Goal: Transaction & Acquisition: Purchase product/service

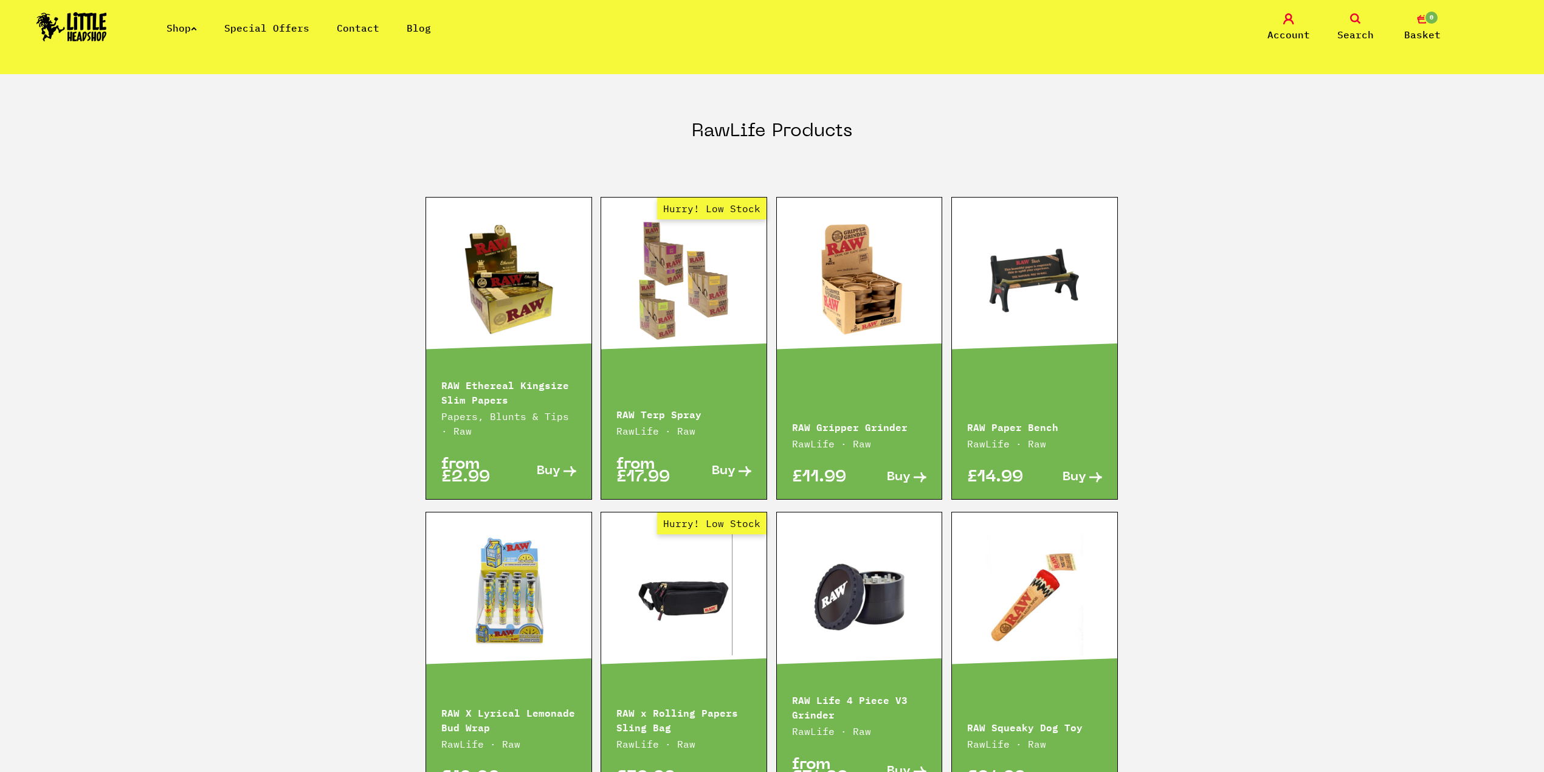
scroll to position [1620, 0]
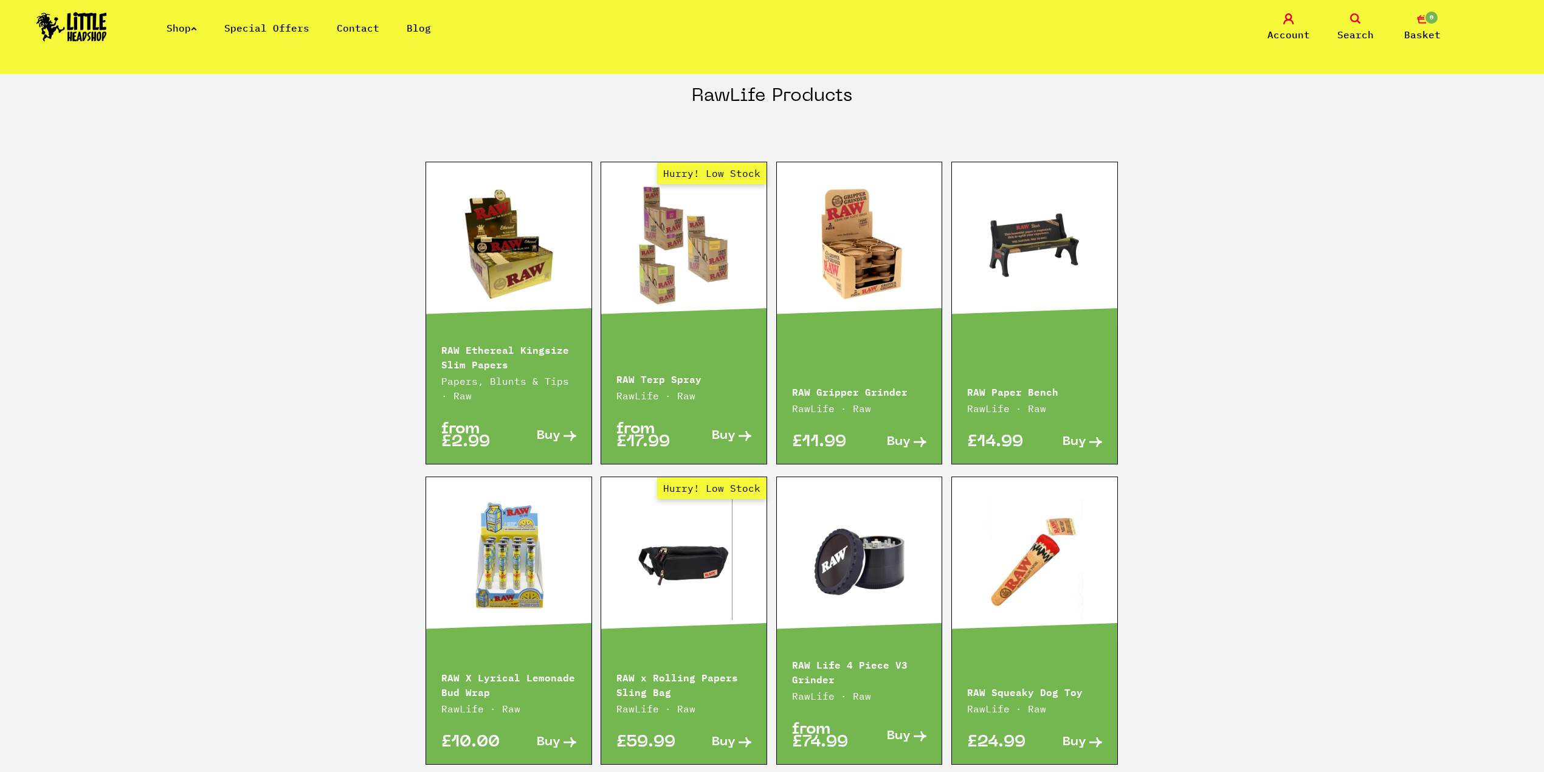
click at [1068, 250] on link at bounding box center [1034, 245] width 165 height 122
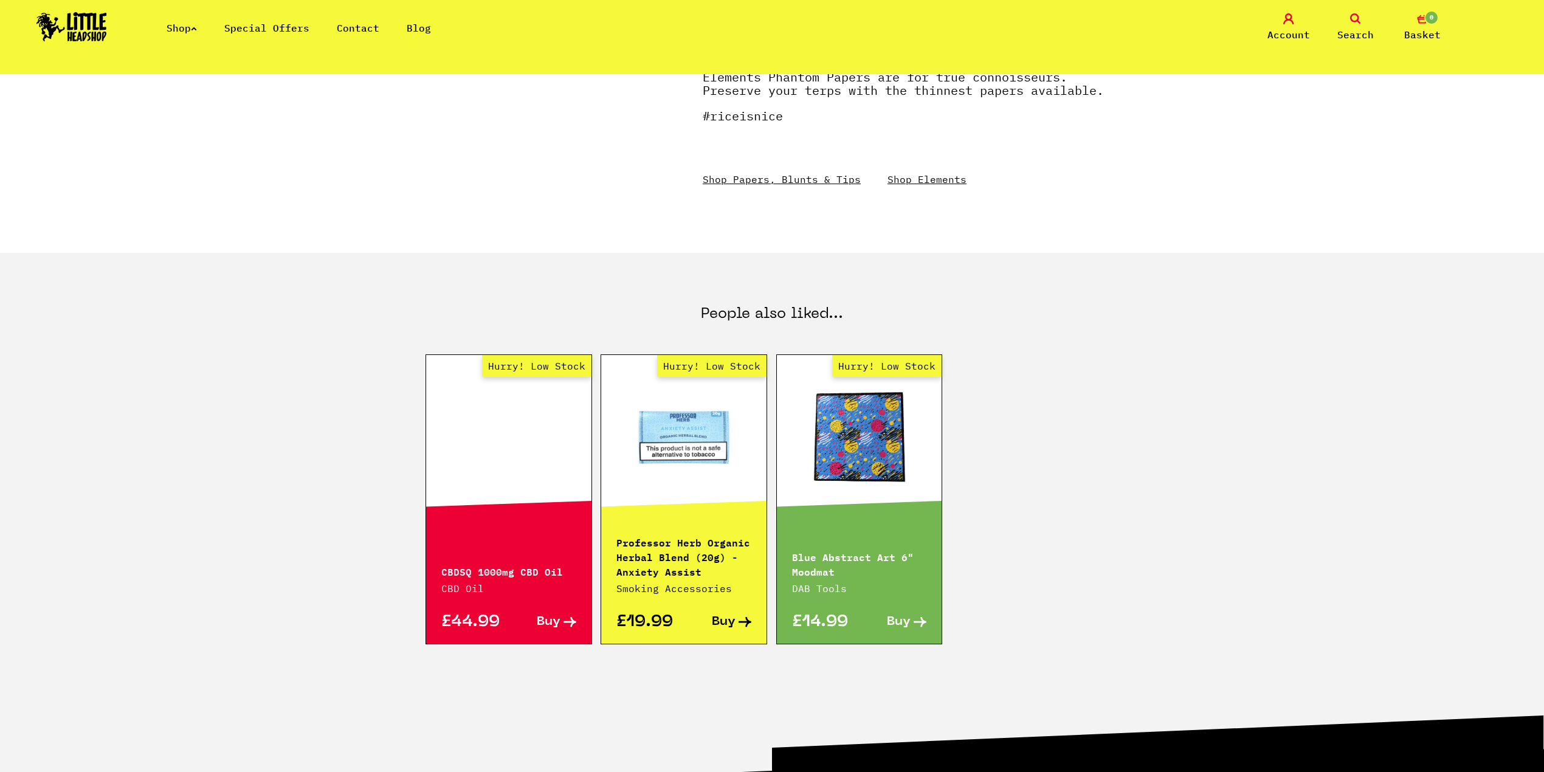
scroll to position [567, 0]
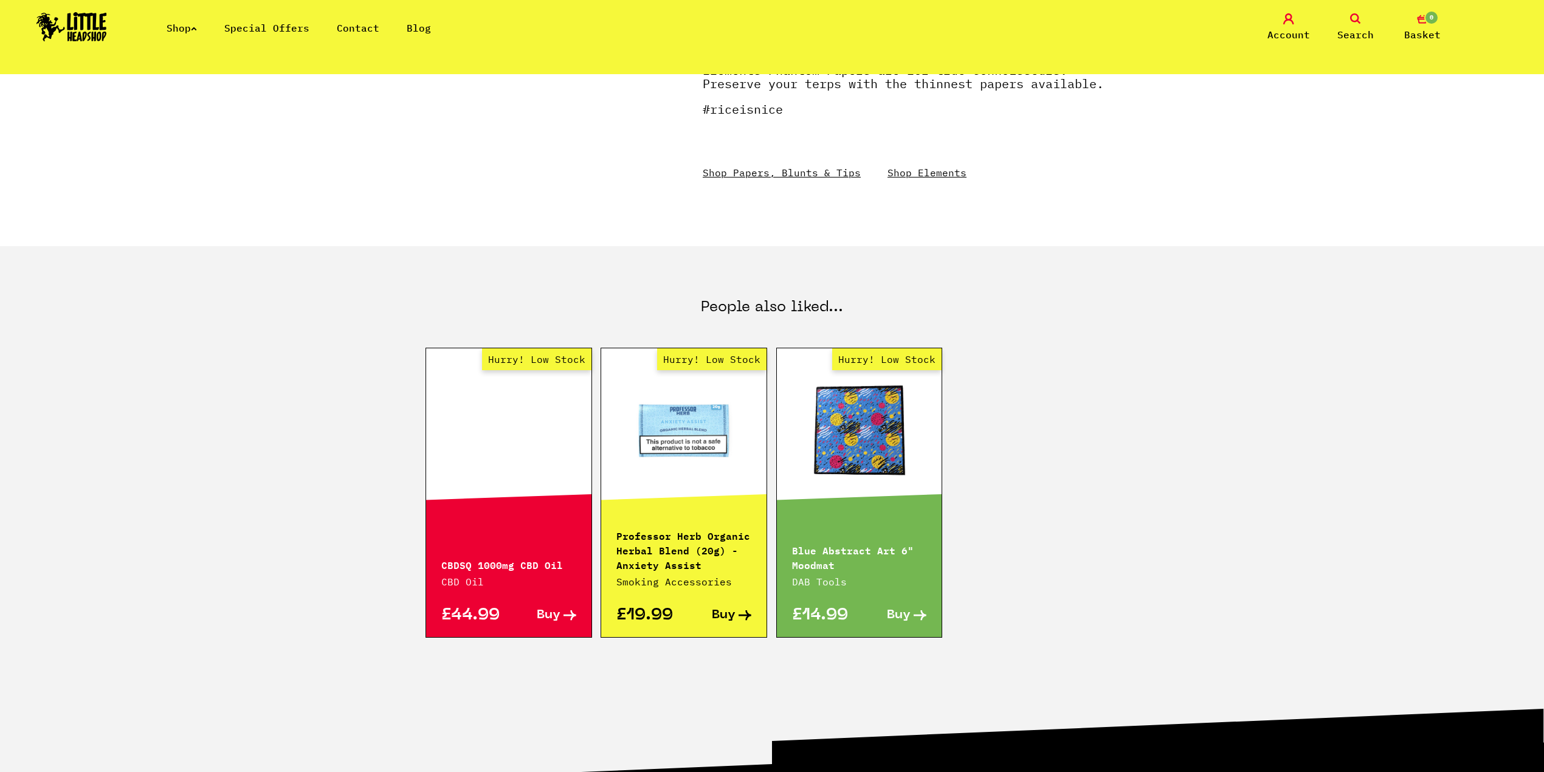
click at [655, 402] on link "Hurry! Low Stock" at bounding box center [683, 431] width 165 height 122
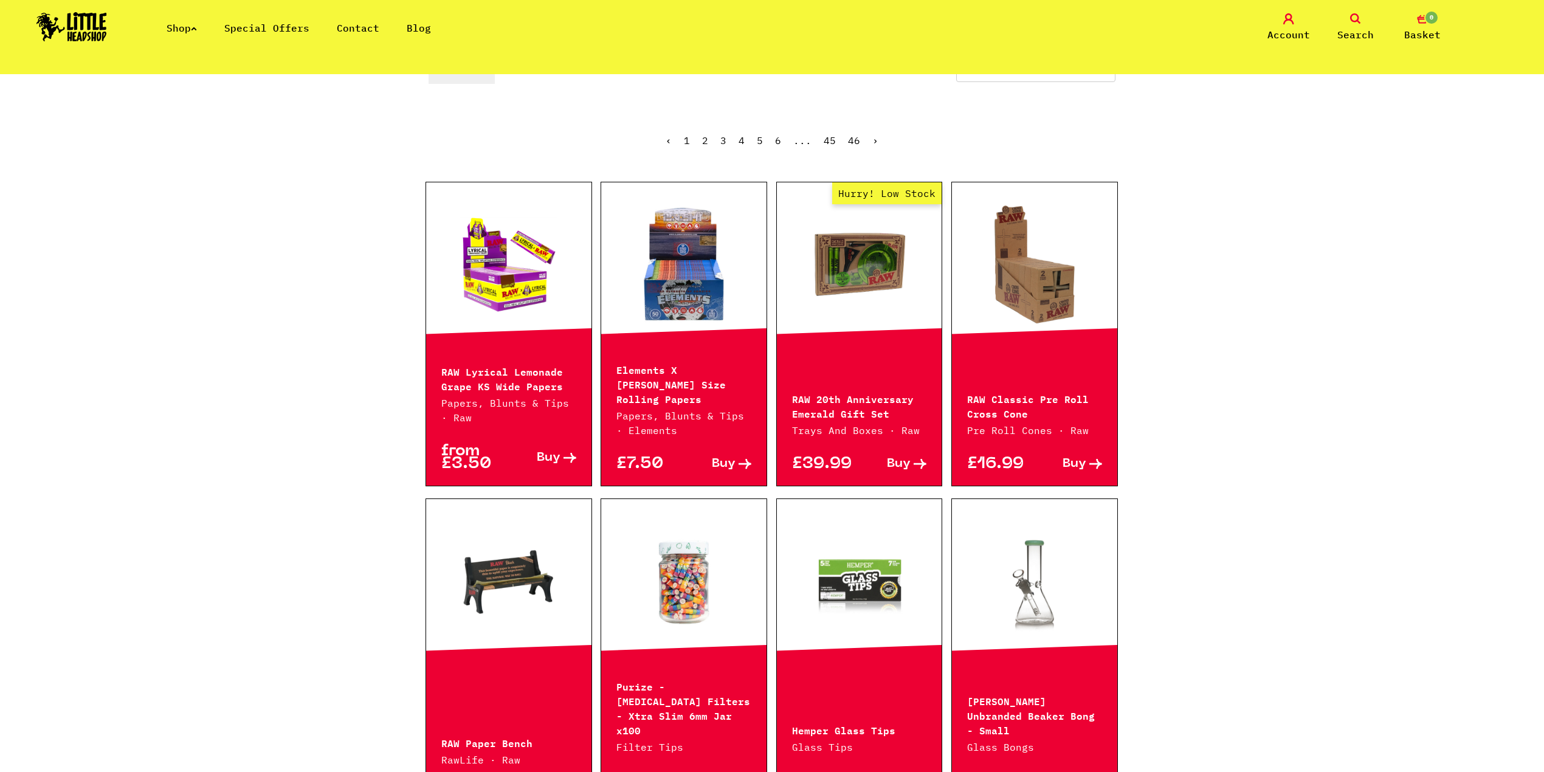
scroll to position [324, 0]
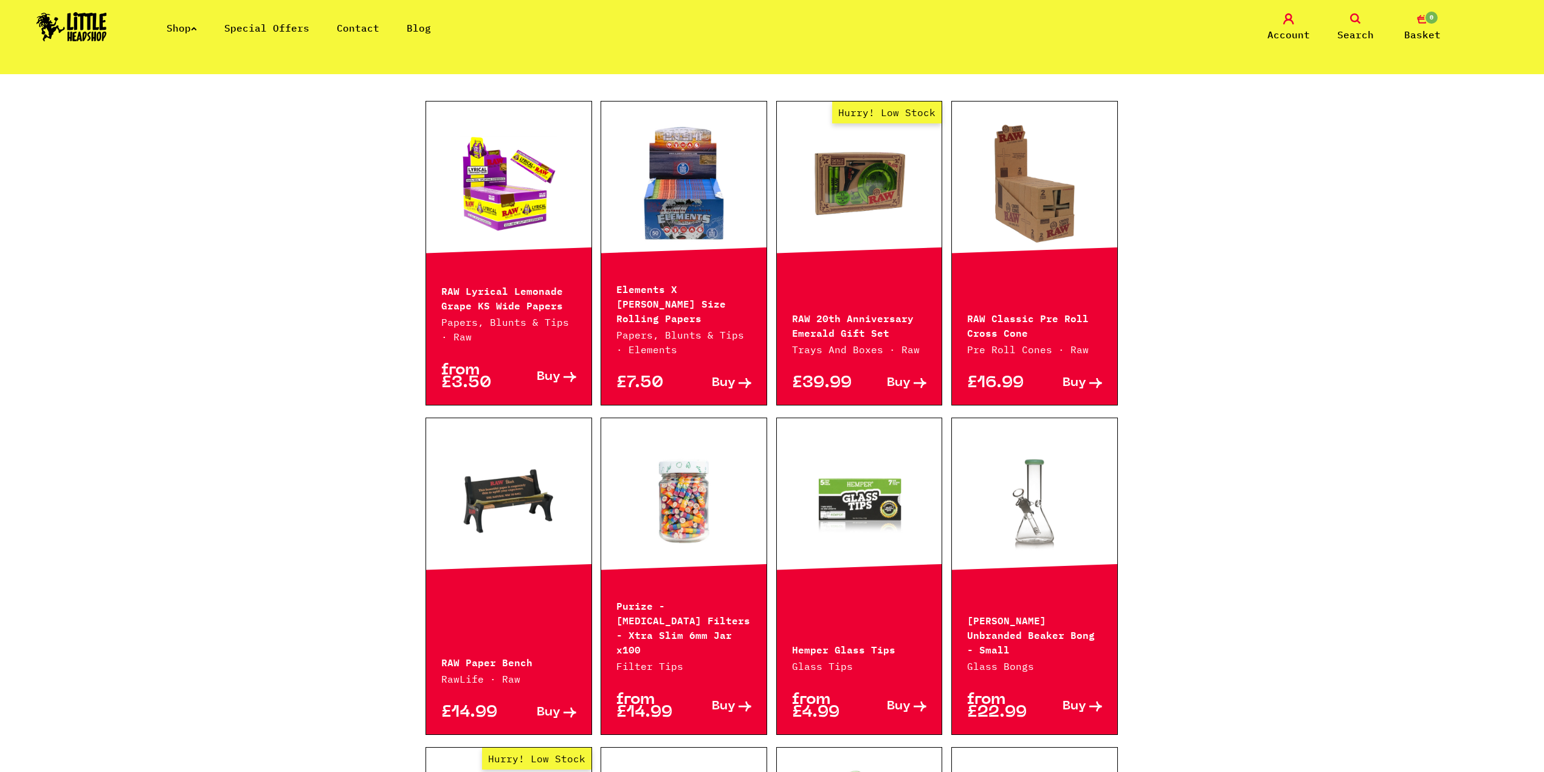
click at [711, 543] on link at bounding box center [683, 500] width 165 height 122
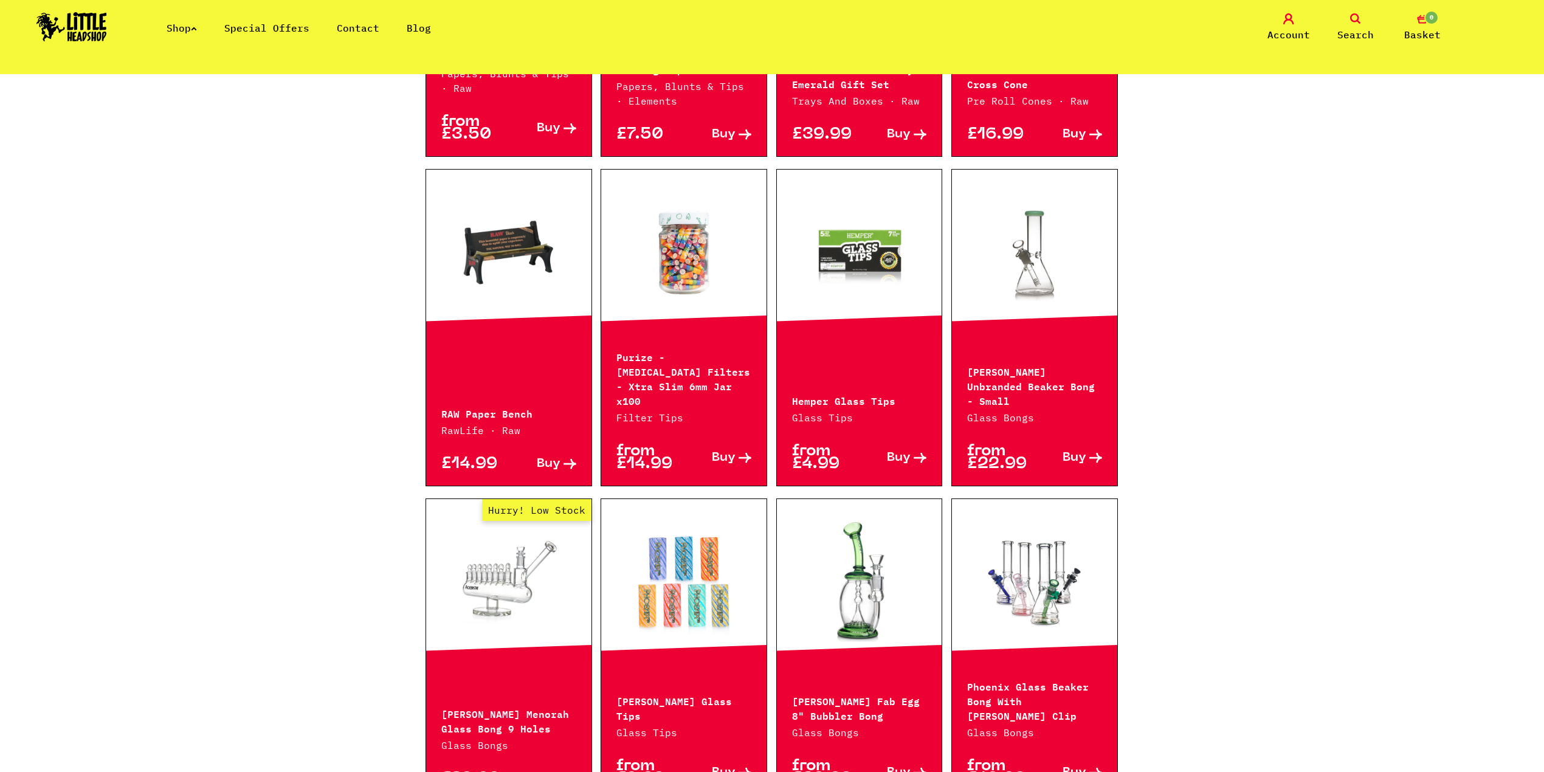
scroll to position [567, 0]
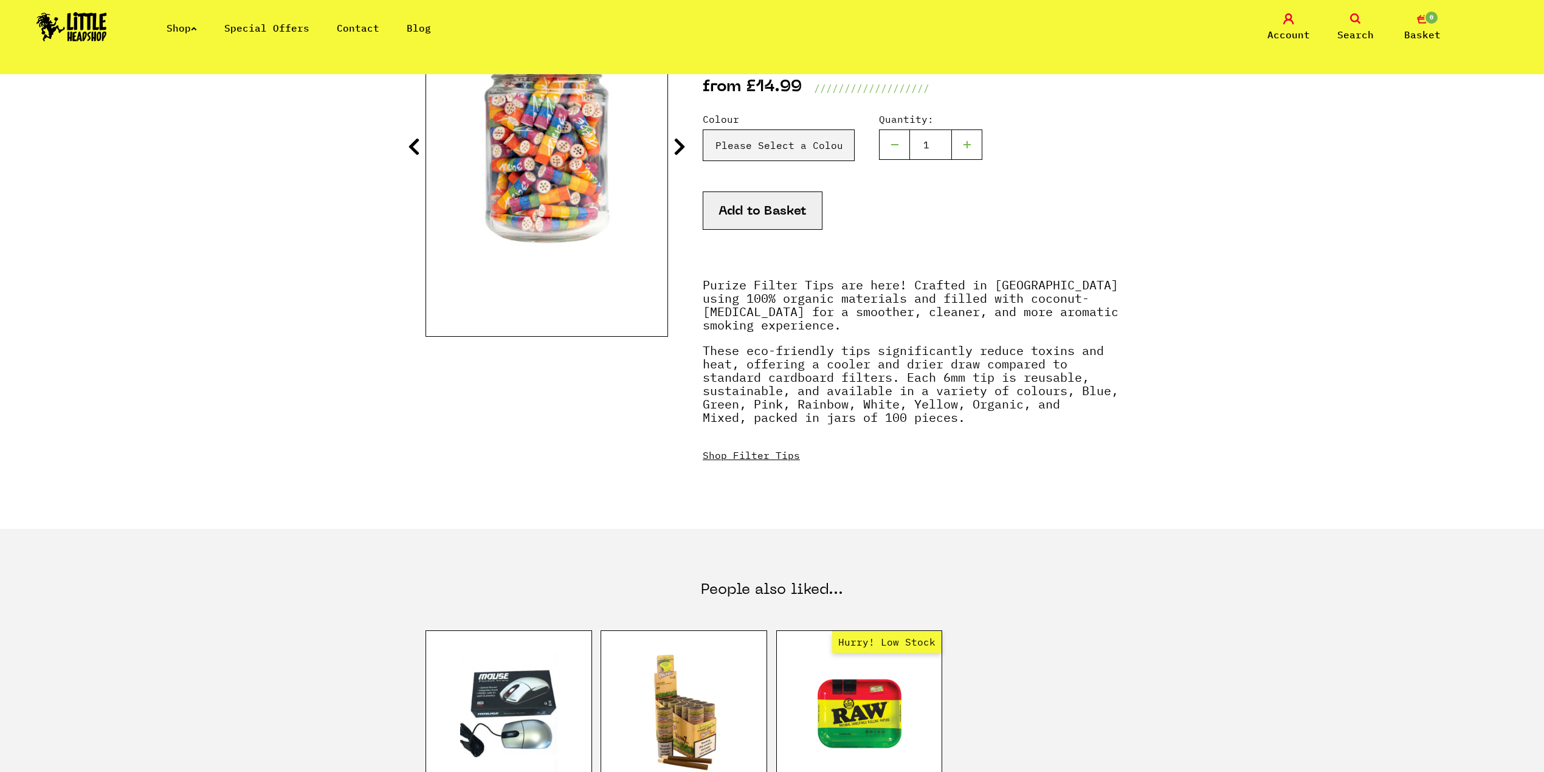
scroll to position [243, 0]
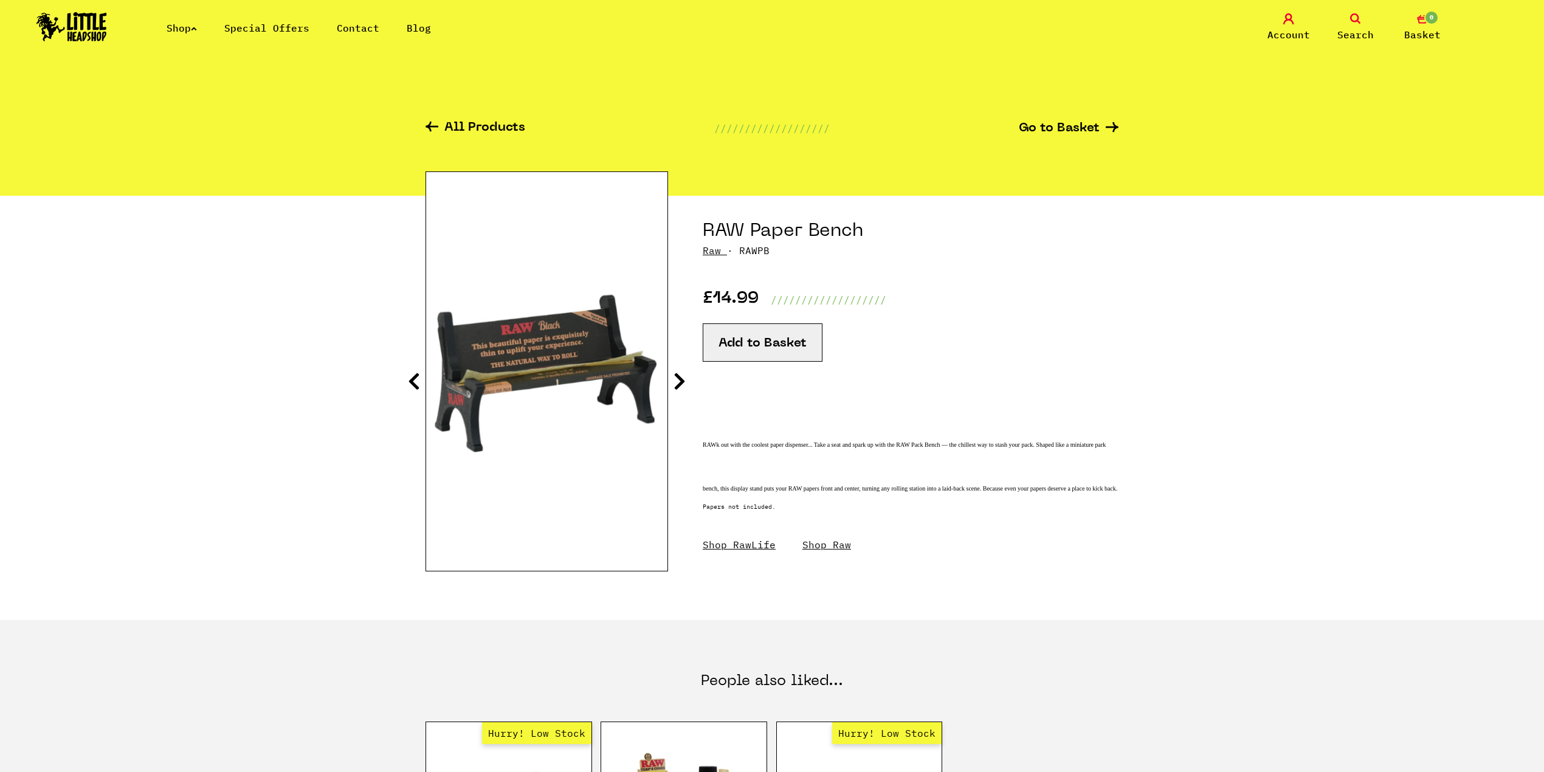
click at [679, 379] on icon at bounding box center [679, 380] width 12 height 19
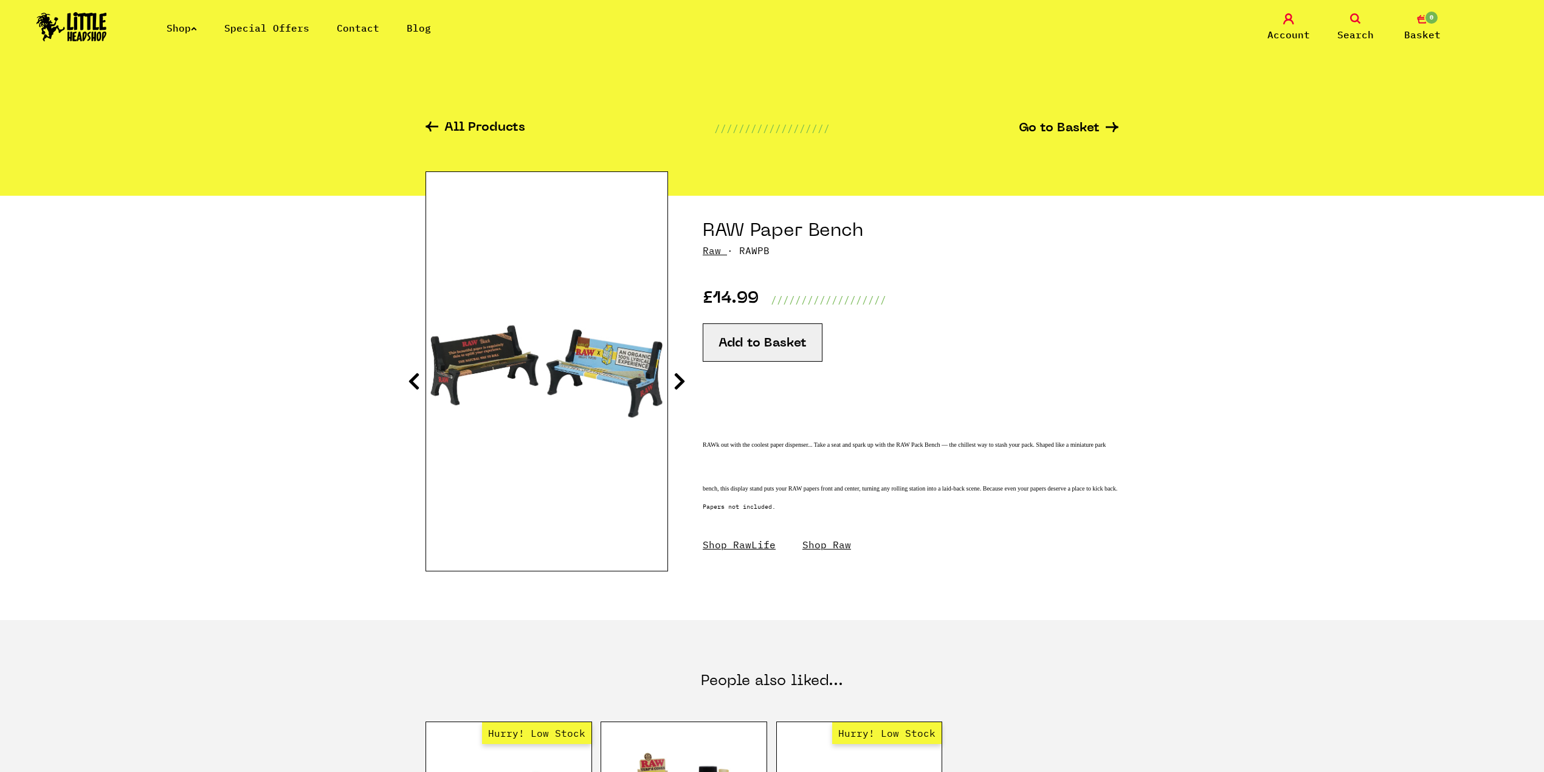
click at [679, 379] on icon at bounding box center [679, 380] width 12 height 19
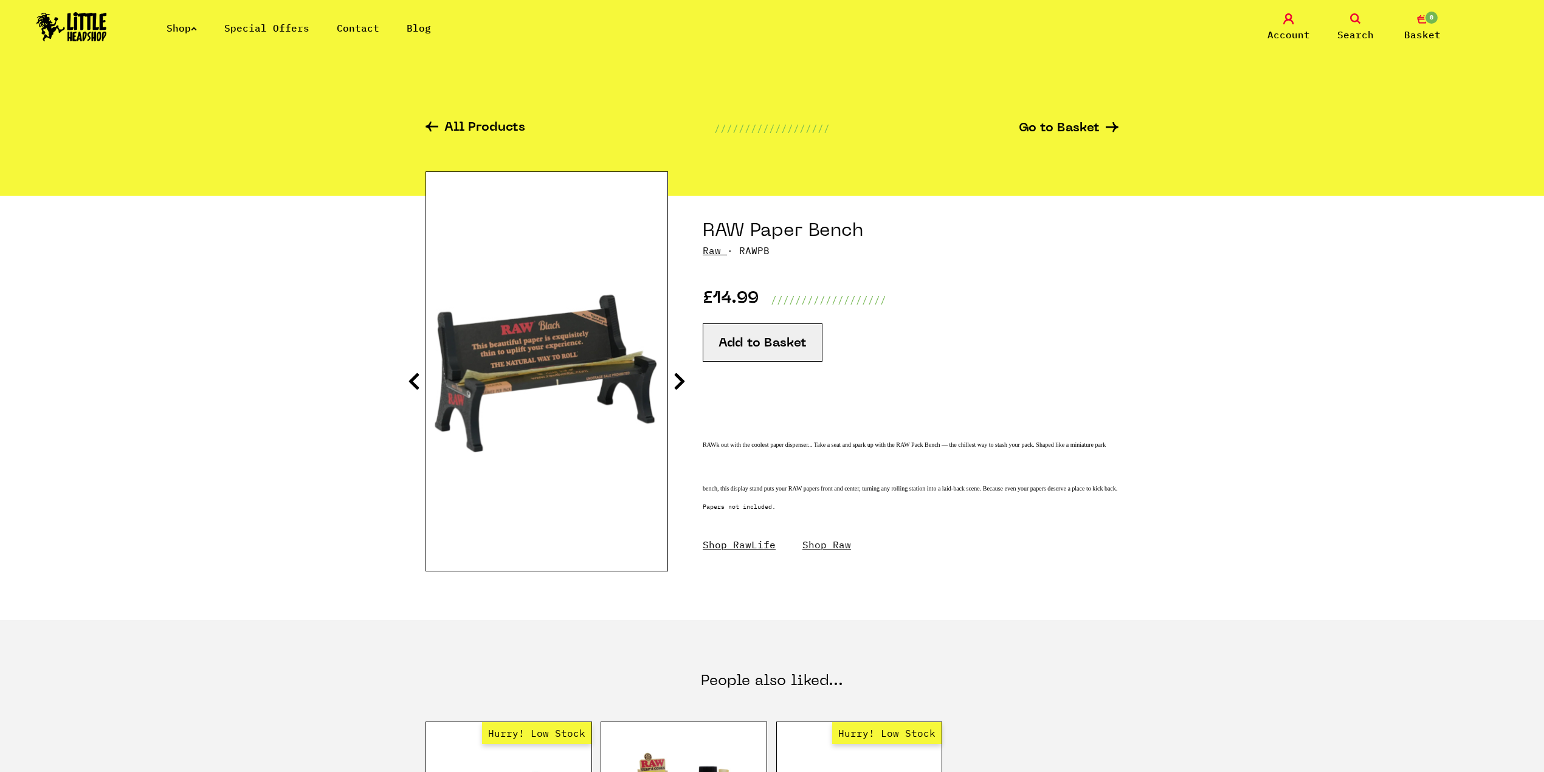
click at [679, 379] on icon at bounding box center [679, 380] width 12 height 19
